Goal: Task Accomplishment & Management: Complete application form

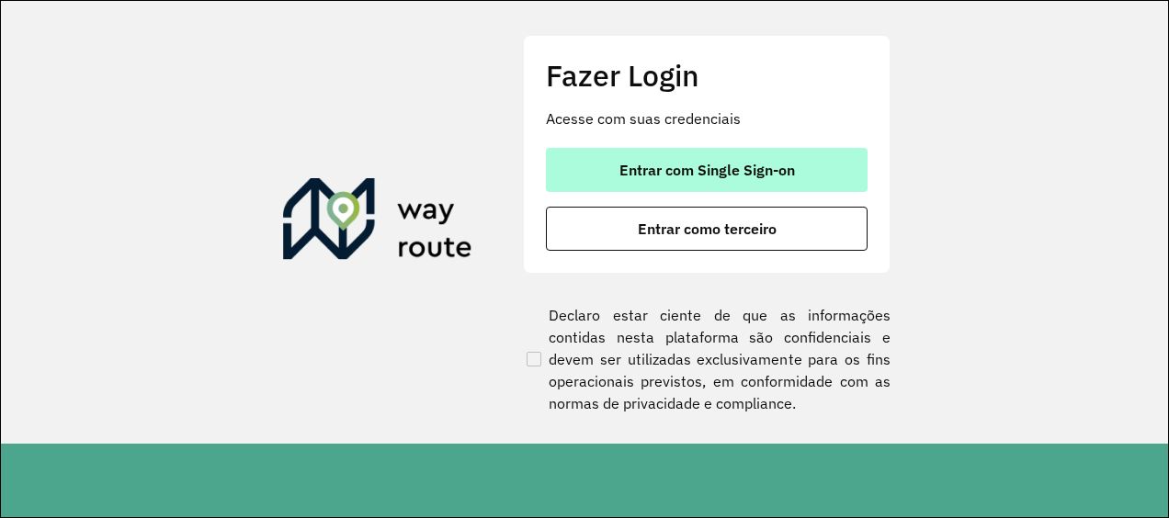
click at [706, 172] on span "Entrar com Single Sign-on" at bounding box center [707, 170] width 176 height 15
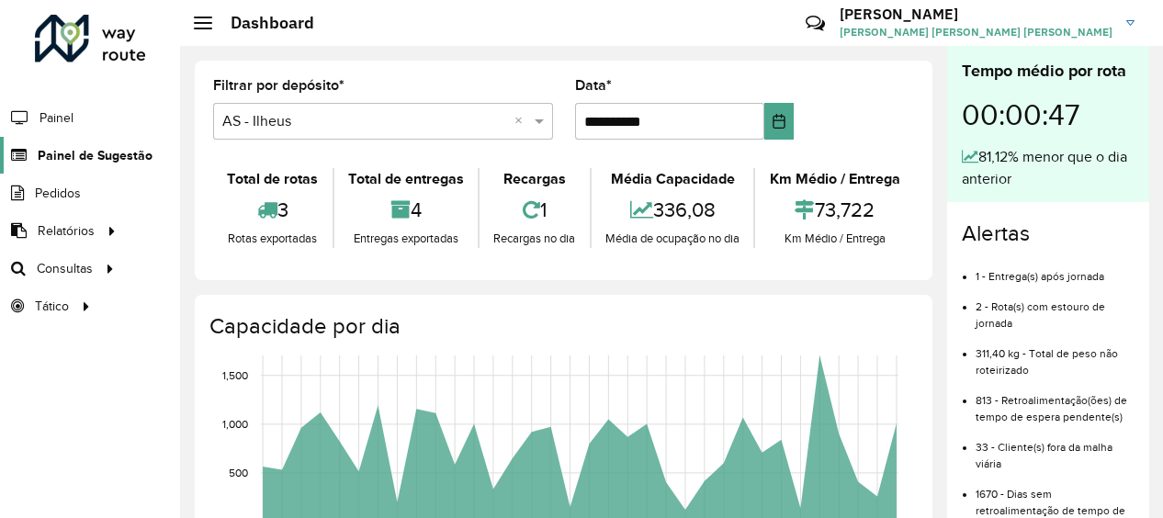
click at [143, 151] on span "Painel de Sugestão" at bounding box center [95, 155] width 115 height 19
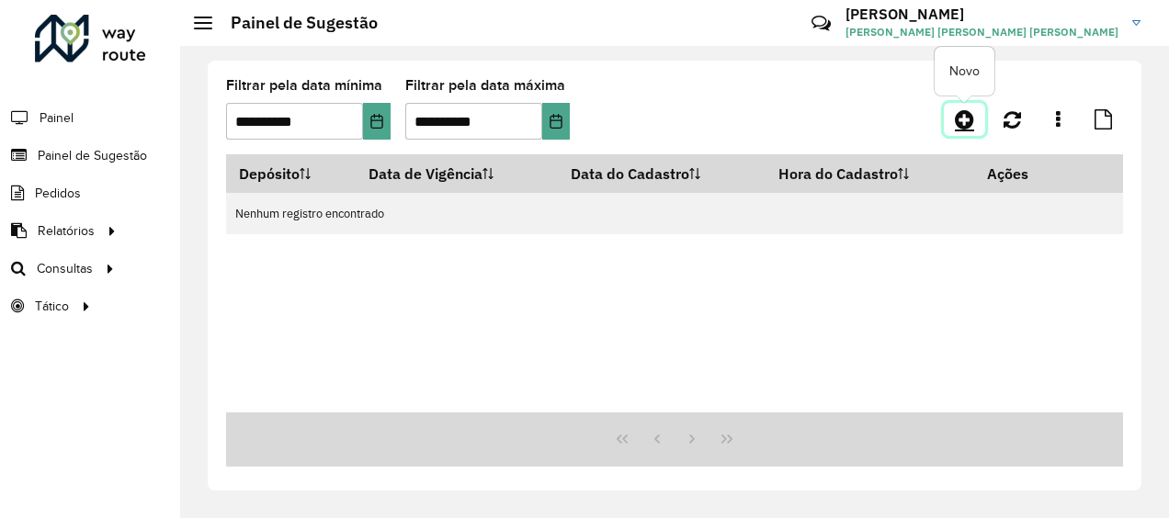
click at [965, 118] on icon at bounding box center [964, 119] width 19 height 22
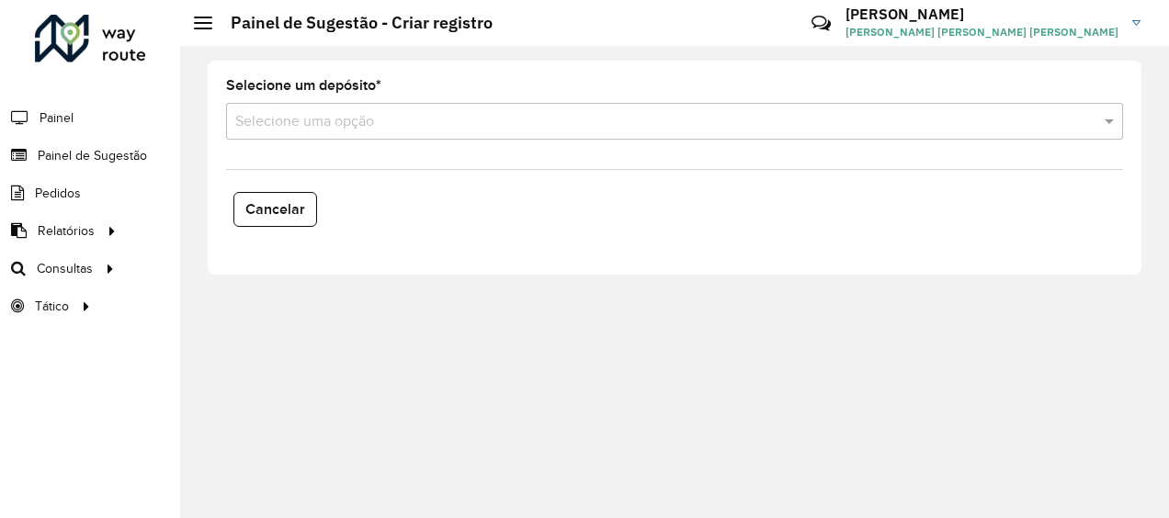
click at [482, 134] on div "Selecione uma opção" at bounding box center [674, 121] width 897 height 37
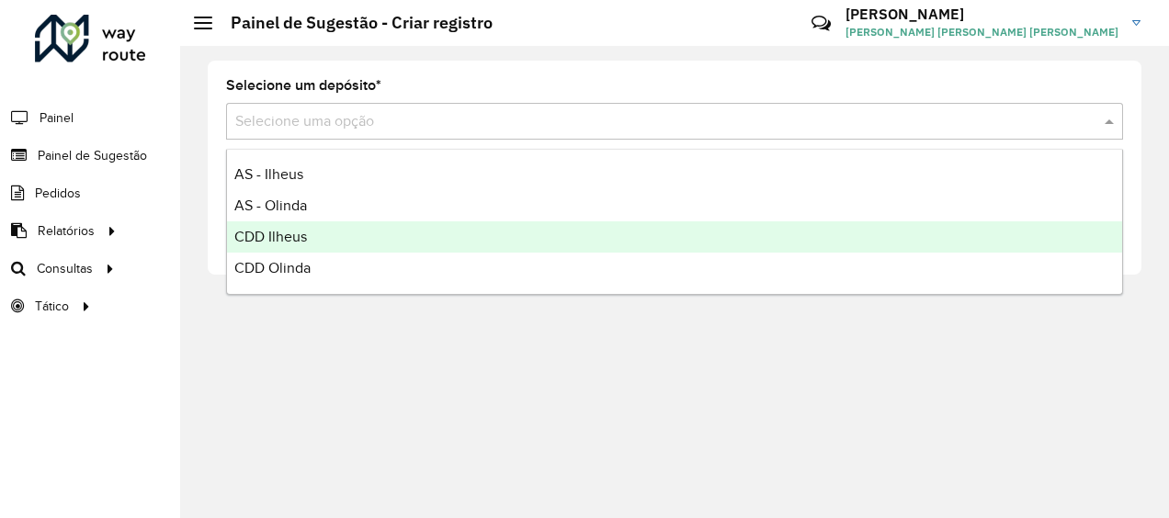
click at [359, 244] on div "CDD Ilheus" at bounding box center [674, 236] width 895 height 31
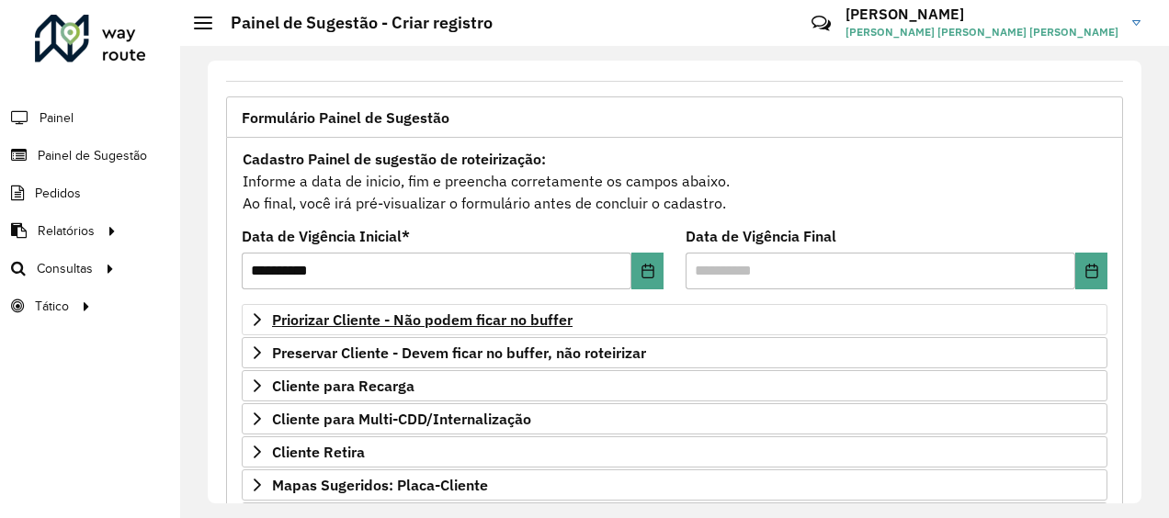
scroll to position [184, 0]
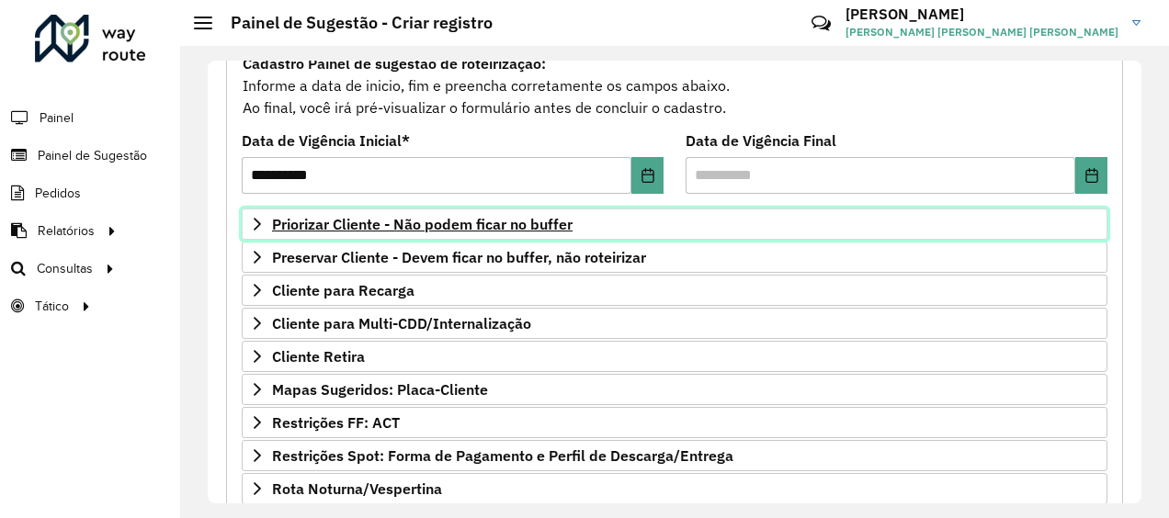
click at [421, 226] on span "Priorizar Cliente - Não podem ficar no buffer" at bounding box center [422, 224] width 300 height 15
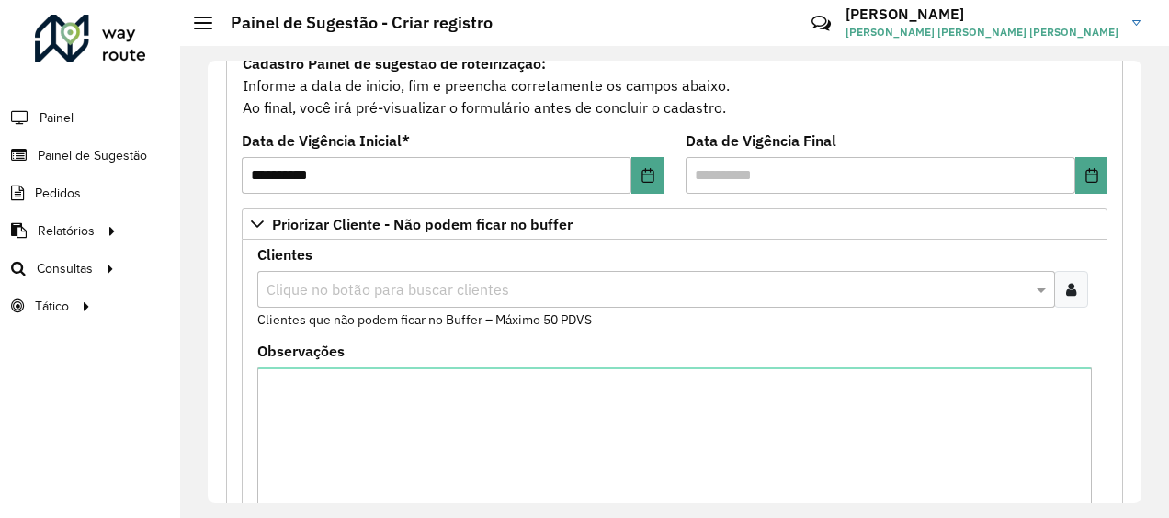
click at [402, 289] on input "text" at bounding box center [647, 290] width 770 height 22
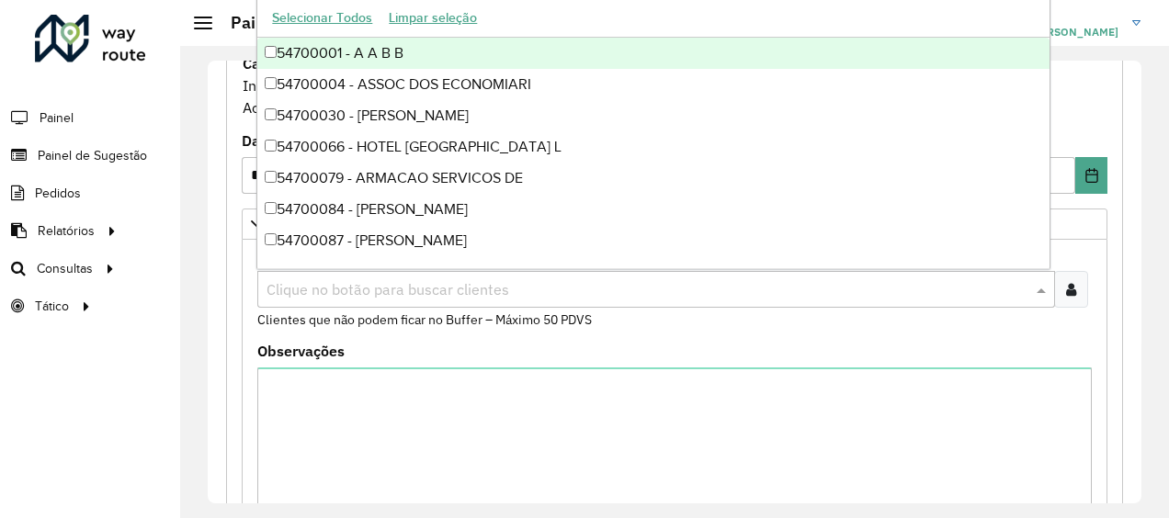
paste input "*****"
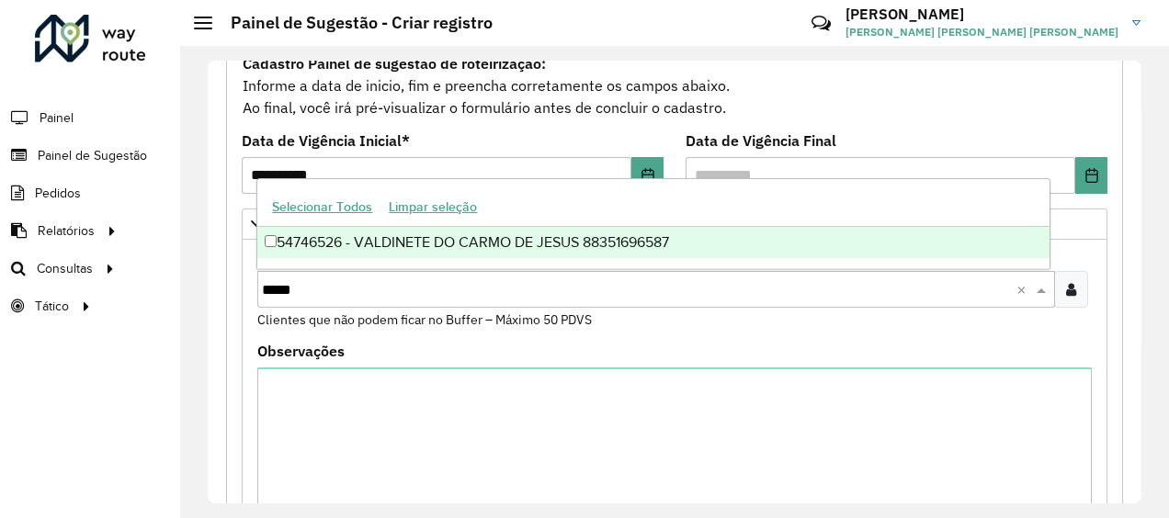
type input "*****"
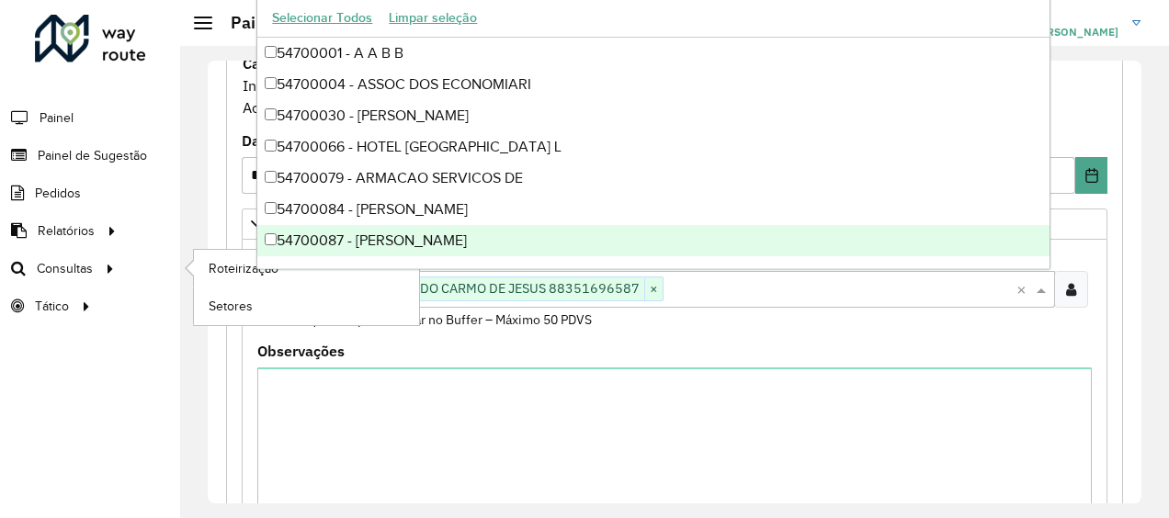
click at [178, 277] on ul "Roteirização Setores" at bounding box center [290, 287] width 230 height 75
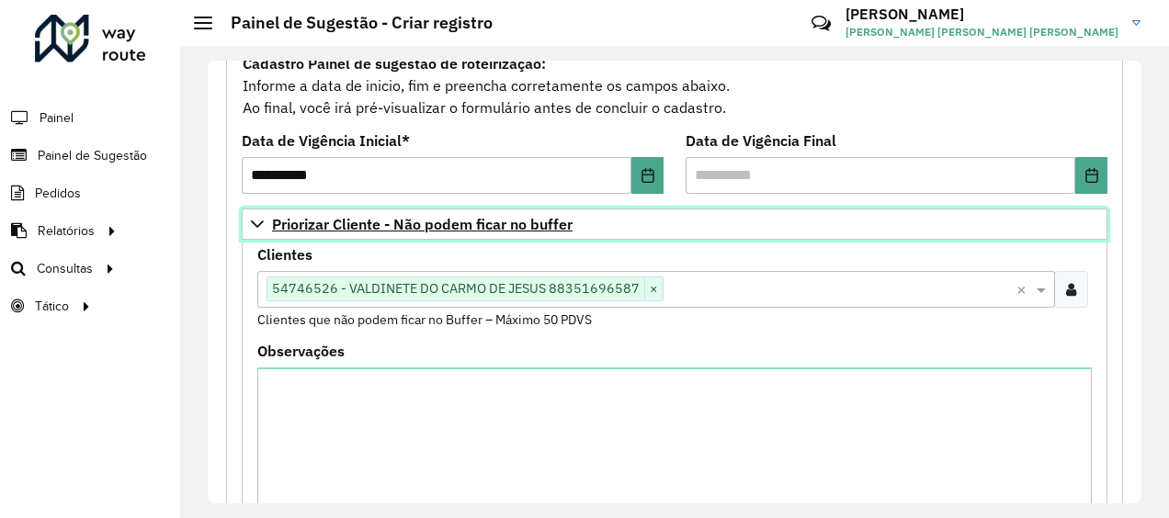
click at [246, 226] on link "Priorizar Cliente - Não podem ficar no buffer" at bounding box center [675, 224] width 866 height 31
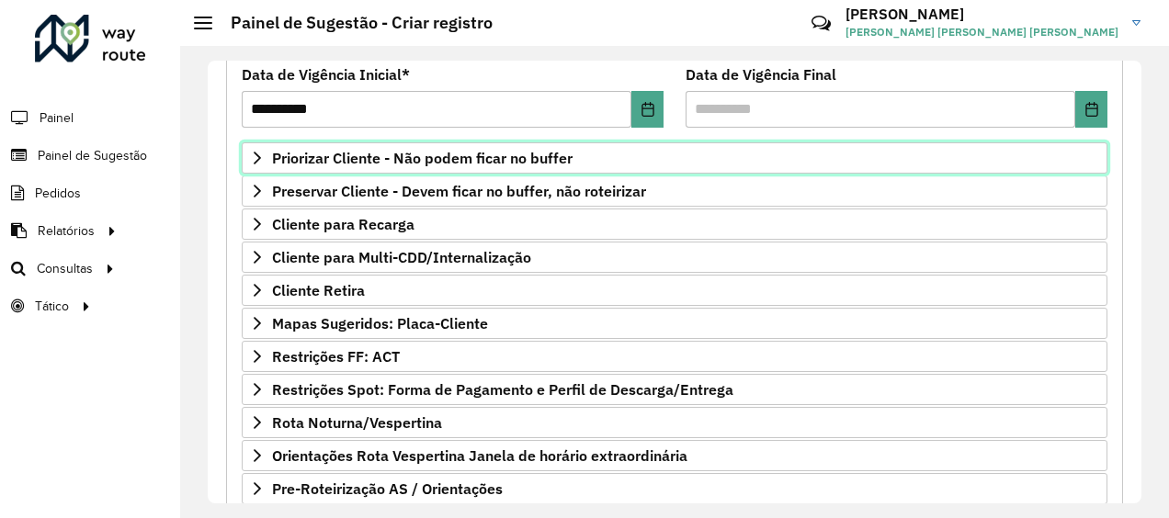
scroll to position [388, 0]
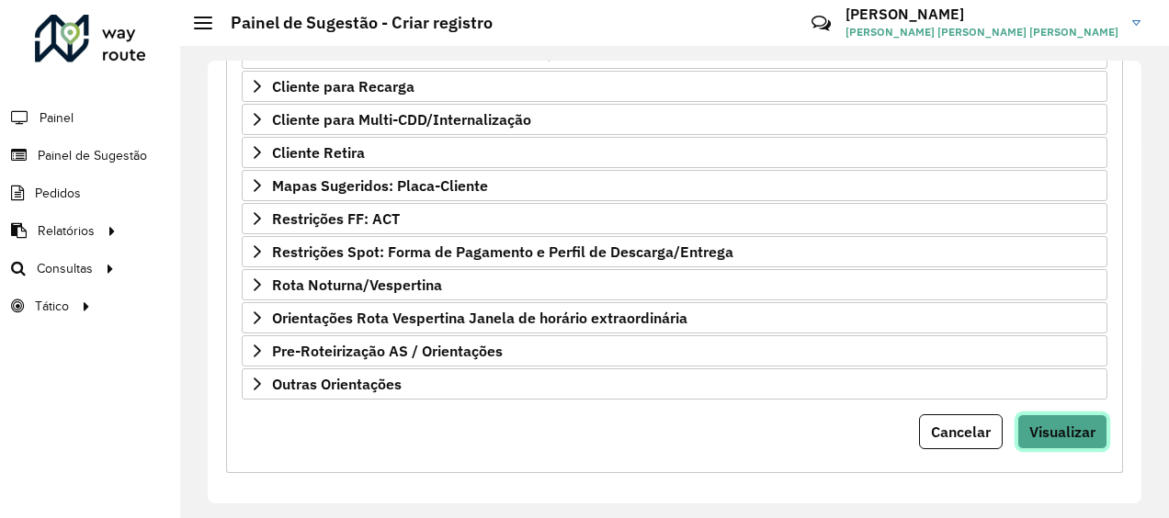
click at [1064, 423] on span "Visualizar" at bounding box center [1062, 432] width 66 height 18
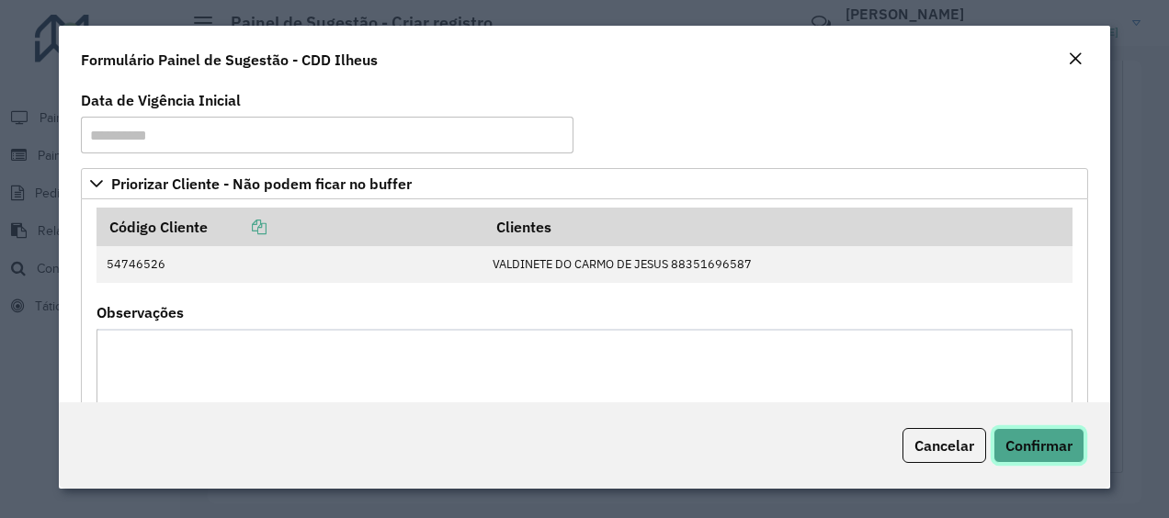
click at [1046, 447] on span "Confirmar" at bounding box center [1038, 445] width 67 height 18
